Goal: Task Accomplishment & Management: Complete application form

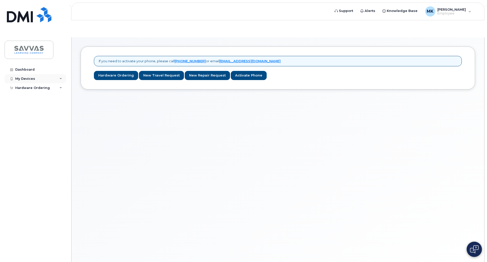
click at [59, 80] on div "My Devices" at bounding box center [36, 78] width 62 height 9
click at [57, 98] on div "Hardware Ordering" at bounding box center [36, 97] width 62 height 9
click at [32, 102] on div "Hardware Ordering" at bounding box center [36, 97] width 62 height 9
click at [64, 93] on div "Hardware Ordering" at bounding box center [36, 97] width 62 height 9
click at [32, 107] on div "New Order" at bounding box center [27, 107] width 19 height 5
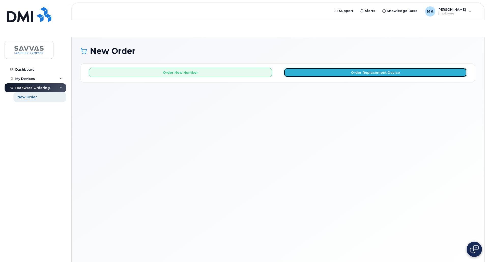
click at [340, 68] on button "Order Replacement Device" at bounding box center [375, 72] width 183 height 9
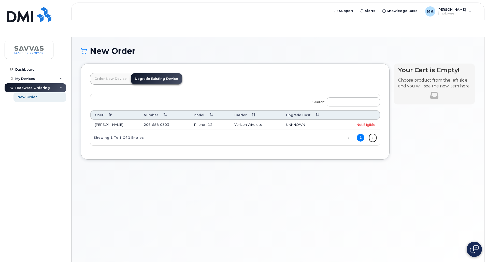
click at [373, 134] on link "Next" at bounding box center [373, 138] width 8 height 8
click at [372, 134] on link "Next" at bounding box center [373, 138] width 8 height 8
click at [369, 122] on div "Not Eligible" at bounding box center [360, 124] width 32 height 5
